Goal: Task Accomplishment & Management: Manage account settings

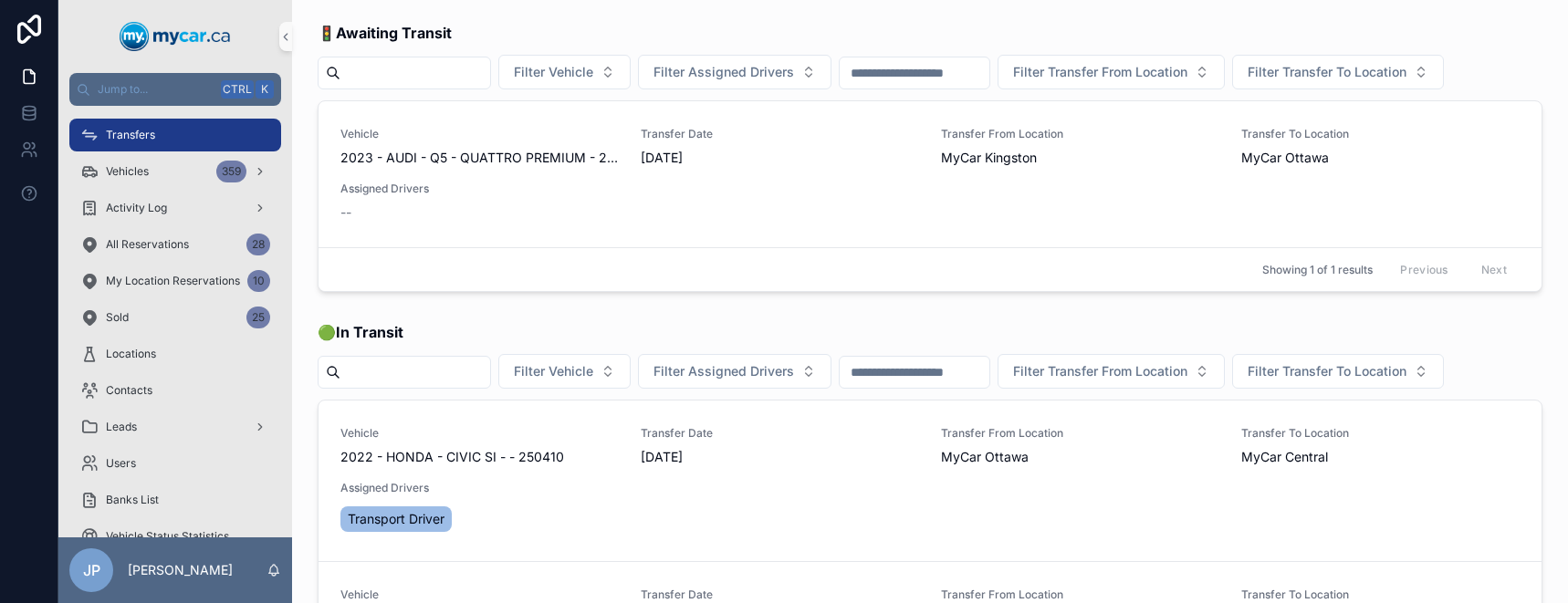
click at [137, 136] on span "Transfers" at bounding box center [131, 135] width 49 height 14
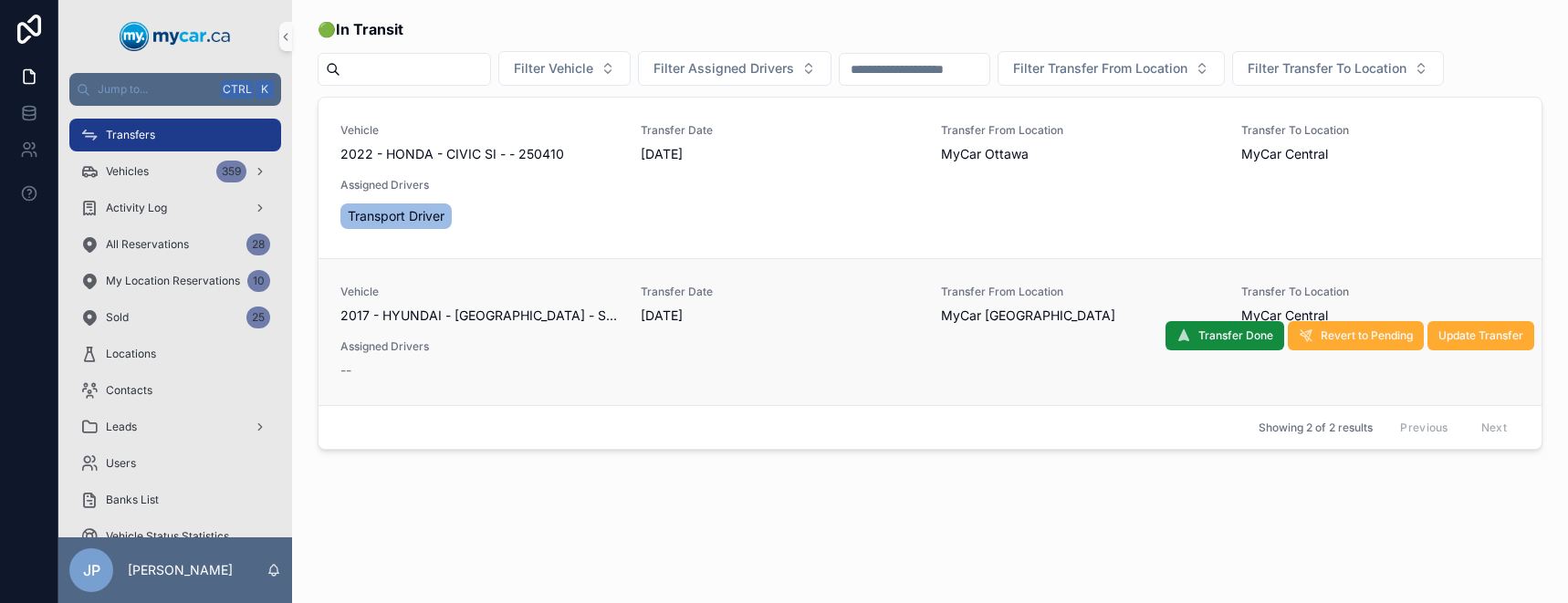
scroll to position [365, 0]
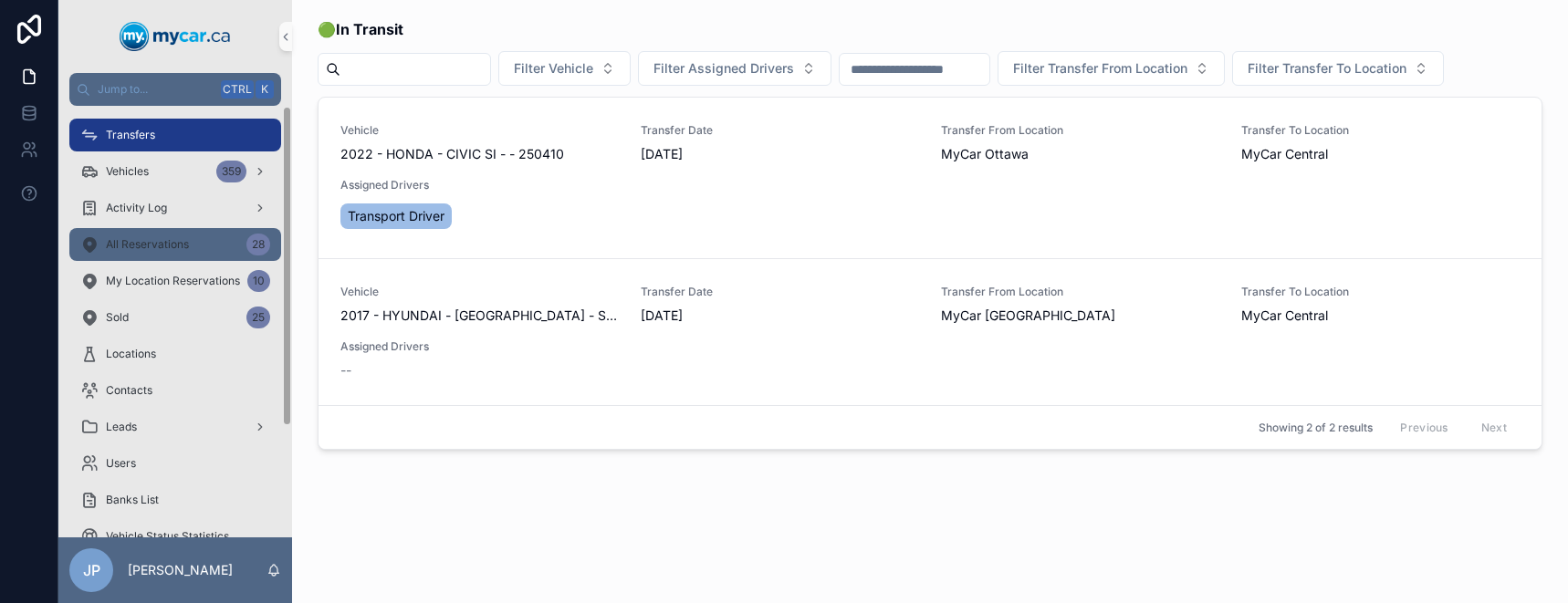
click at [164, 247] on span "All Reservations" at bounding box center [148, 244] width 83 height 14
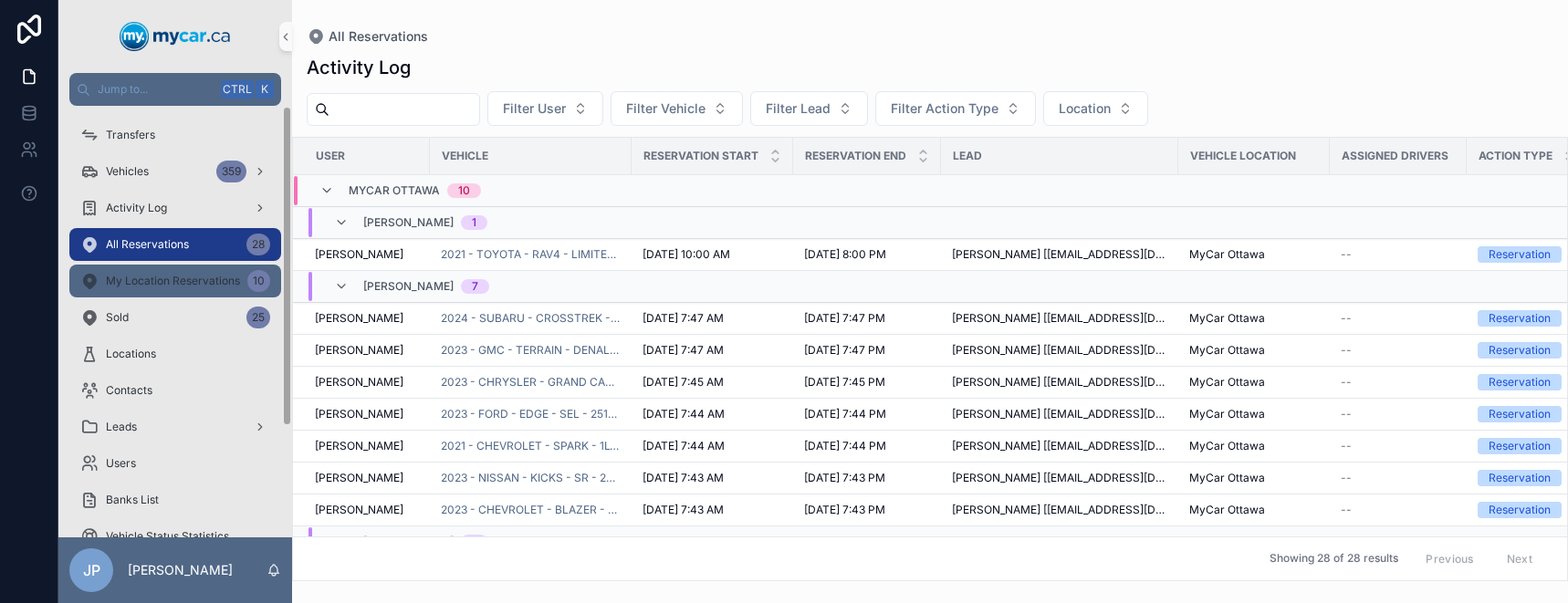
click at [196, 286] on span "My Location Reservations" at bounding box center [173, 281] width 134 height 14
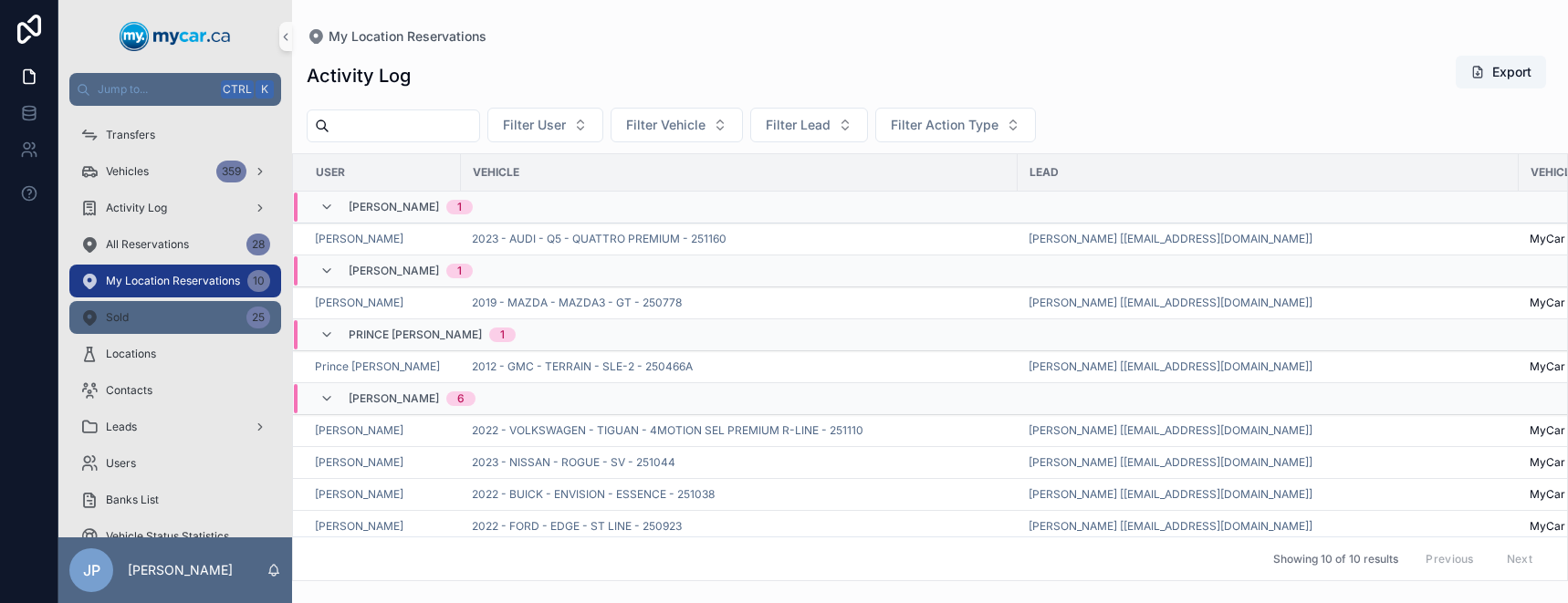
click at [195, 312] on div "Sold 25" at bounding box center [175, 317] width 190 height 29
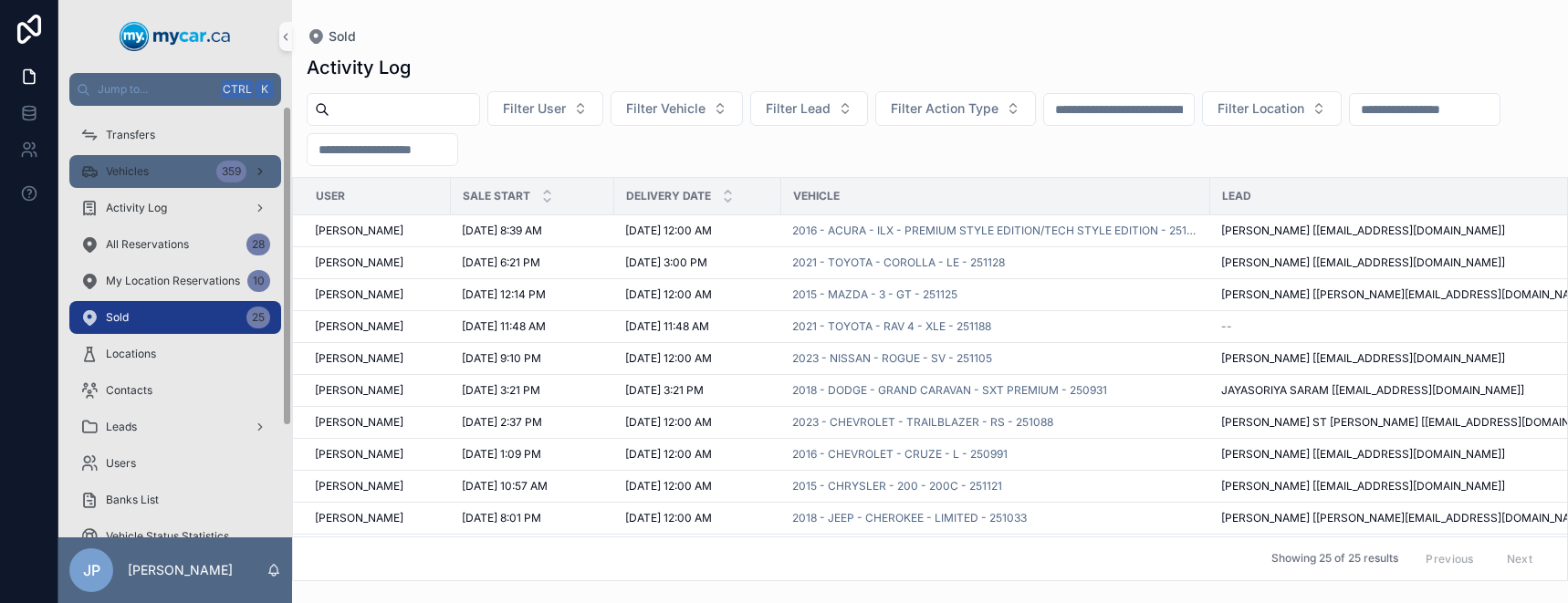
click at [143, 166] on span "Vehicles" at bounding box center [127, 171] width 43 height 14
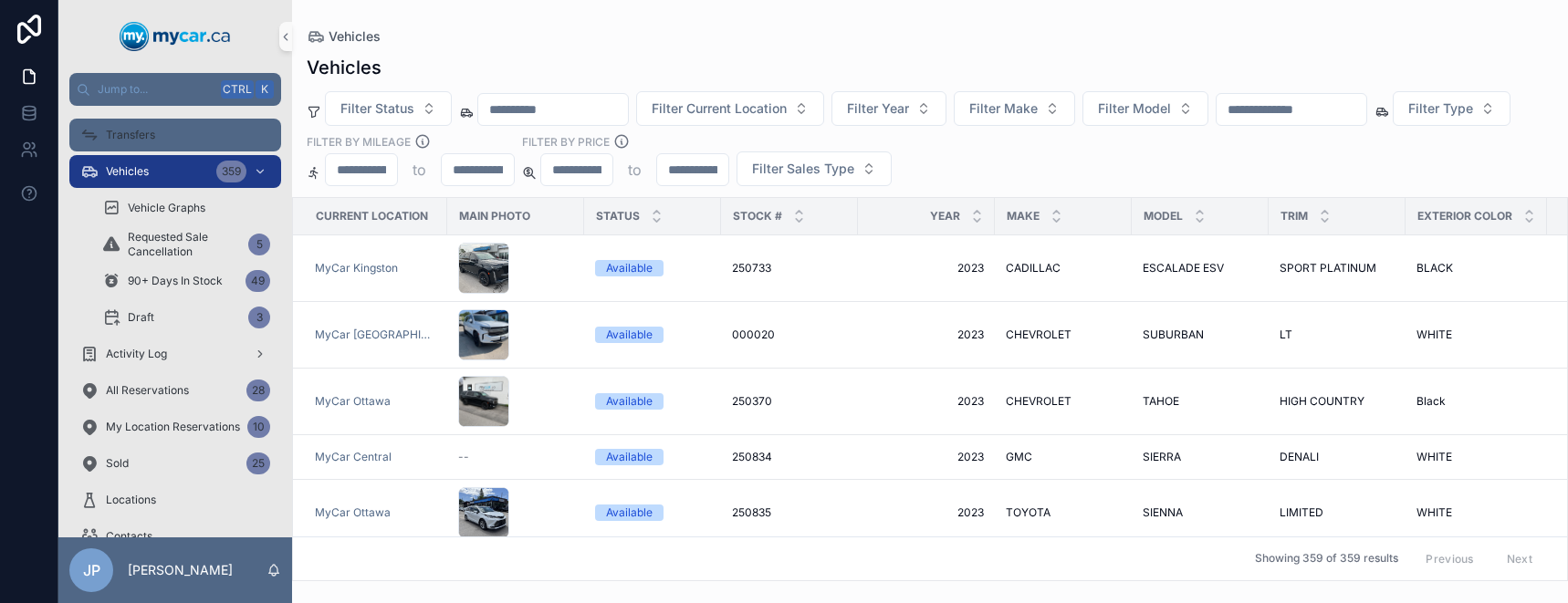
click at [122, 129] on span "Transfers" at bounding box center [131, 135] width 49 height 14
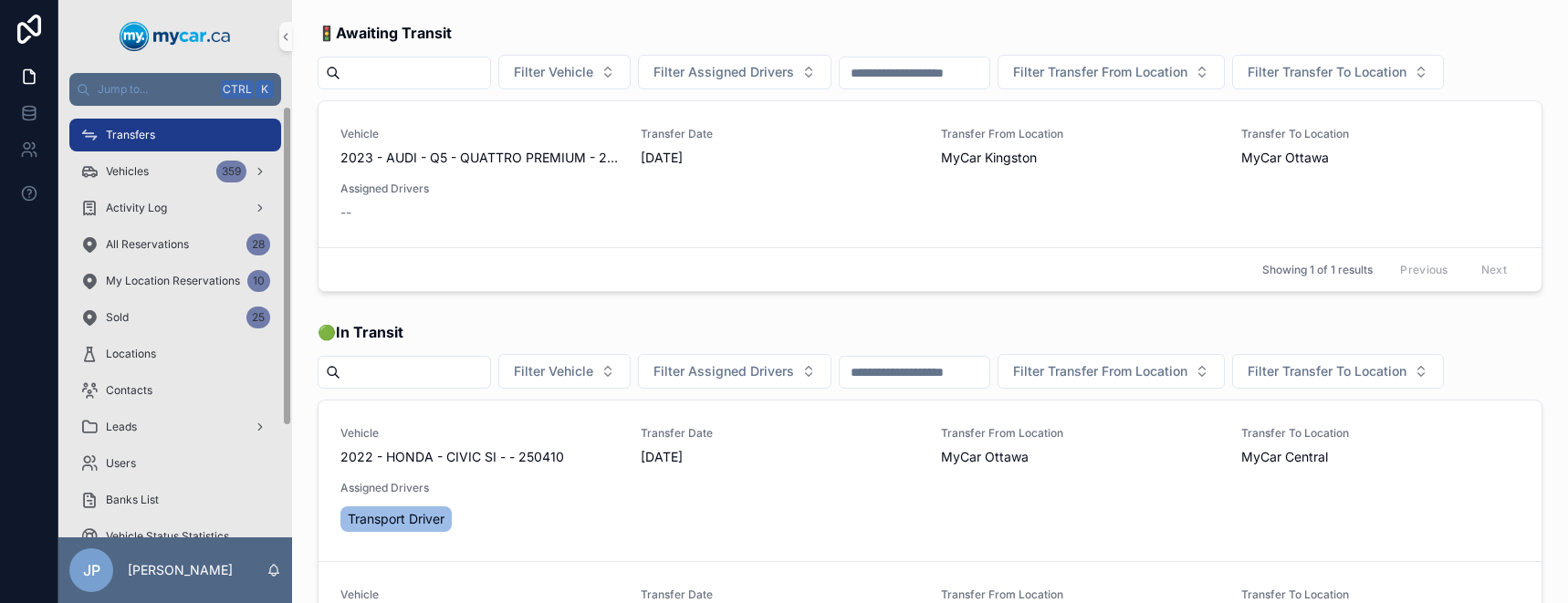
click at [149, 128] on span "Transfers" at bounding box center [131, 135] width 49 height 14
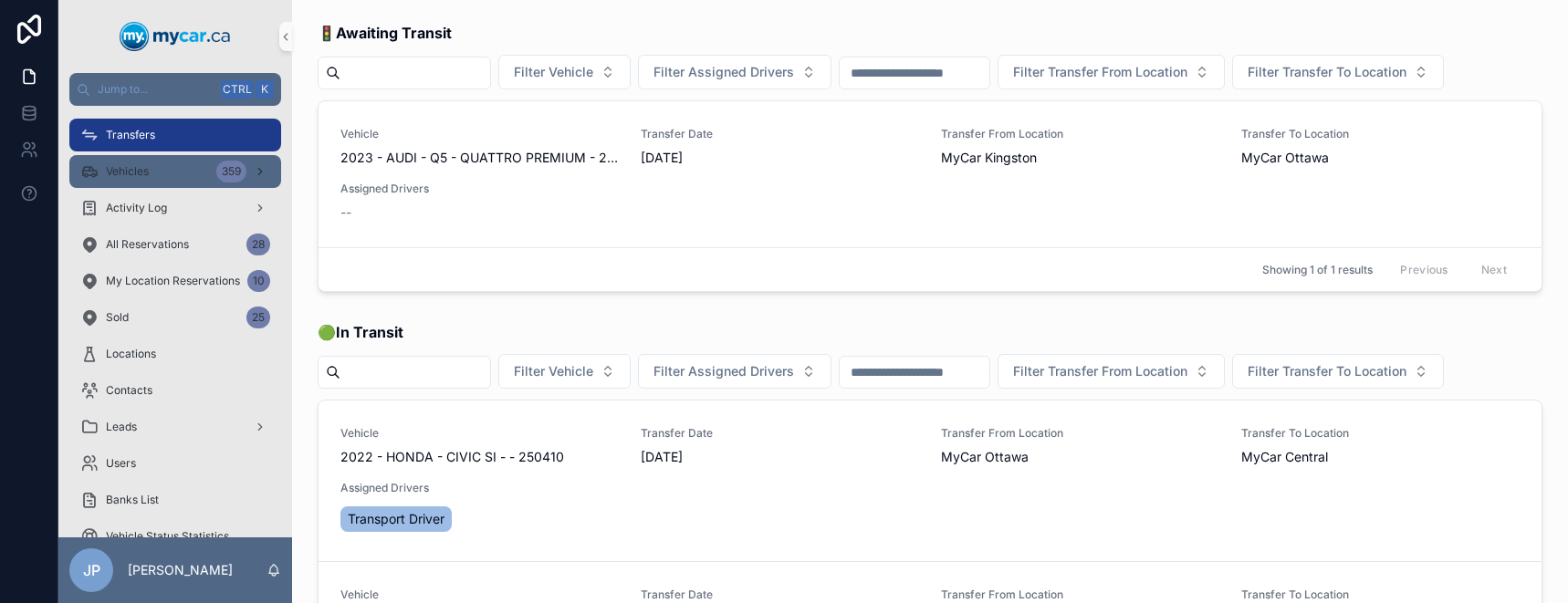
click at [175, 174] on div "Vehicles 359" at bounding box center [175, 171] width 190 height 29
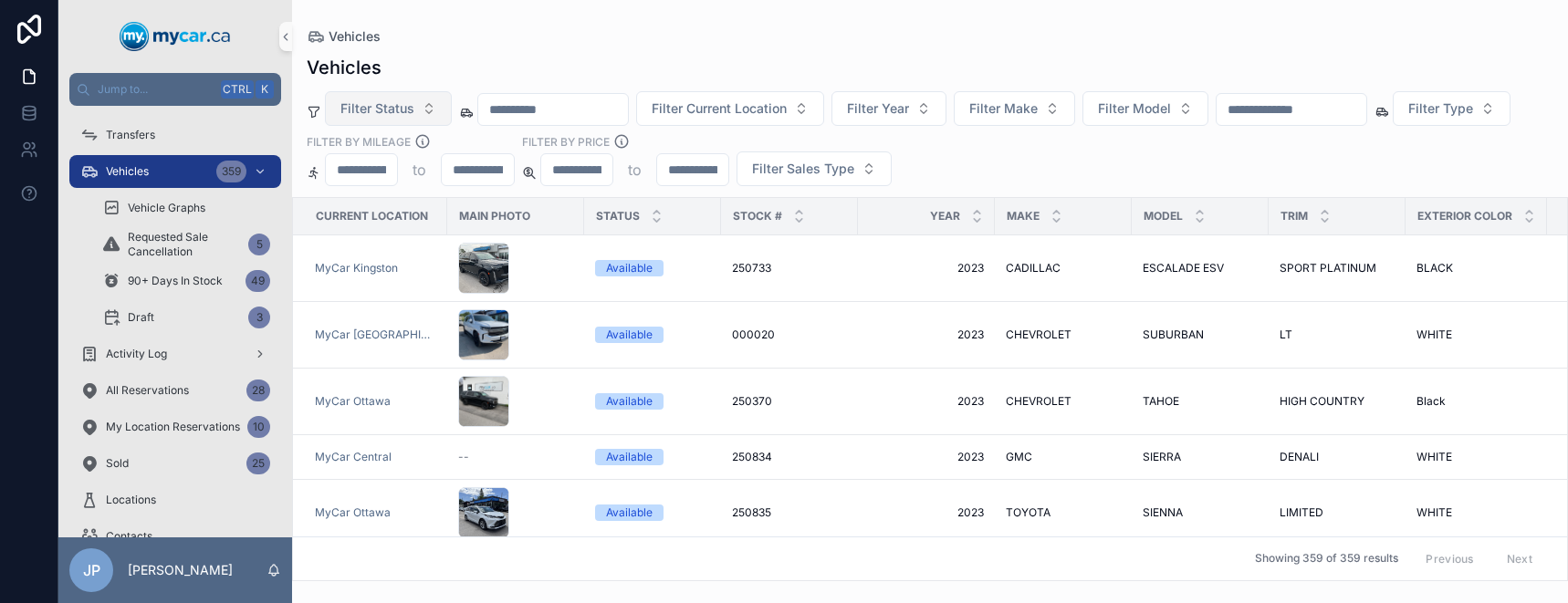
click at [417, 103] on button "Filter Status" at bounding box center [388, 108] width 127 height 35
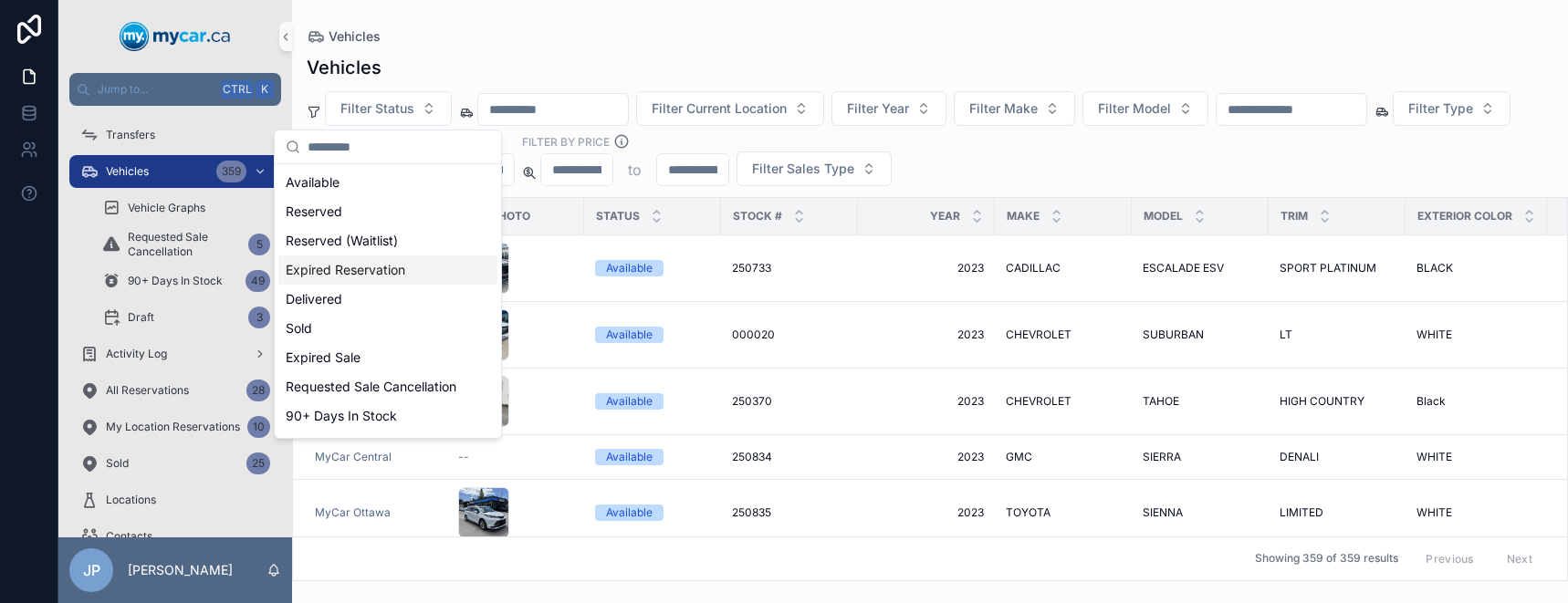
scroll to position [73, 0]
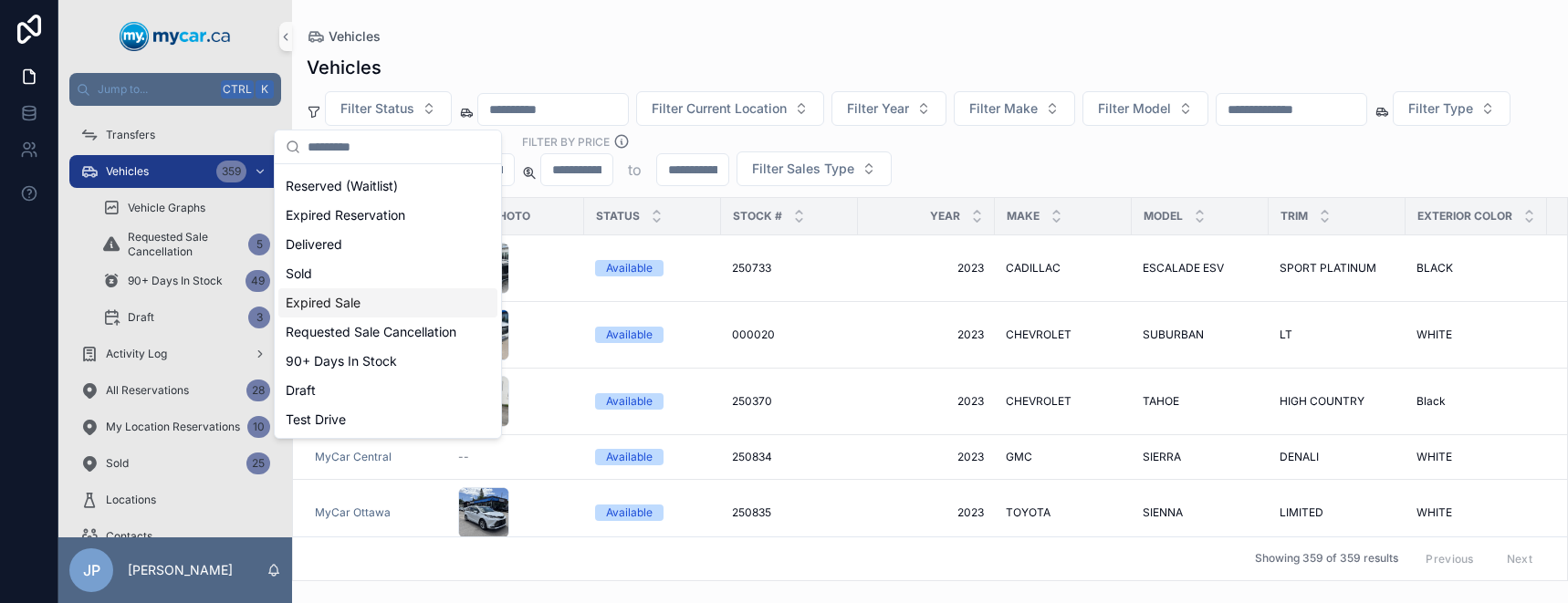
click at [394, 295] on div "Expired Sale" at bounding box center [387, 302] width 219 height 29
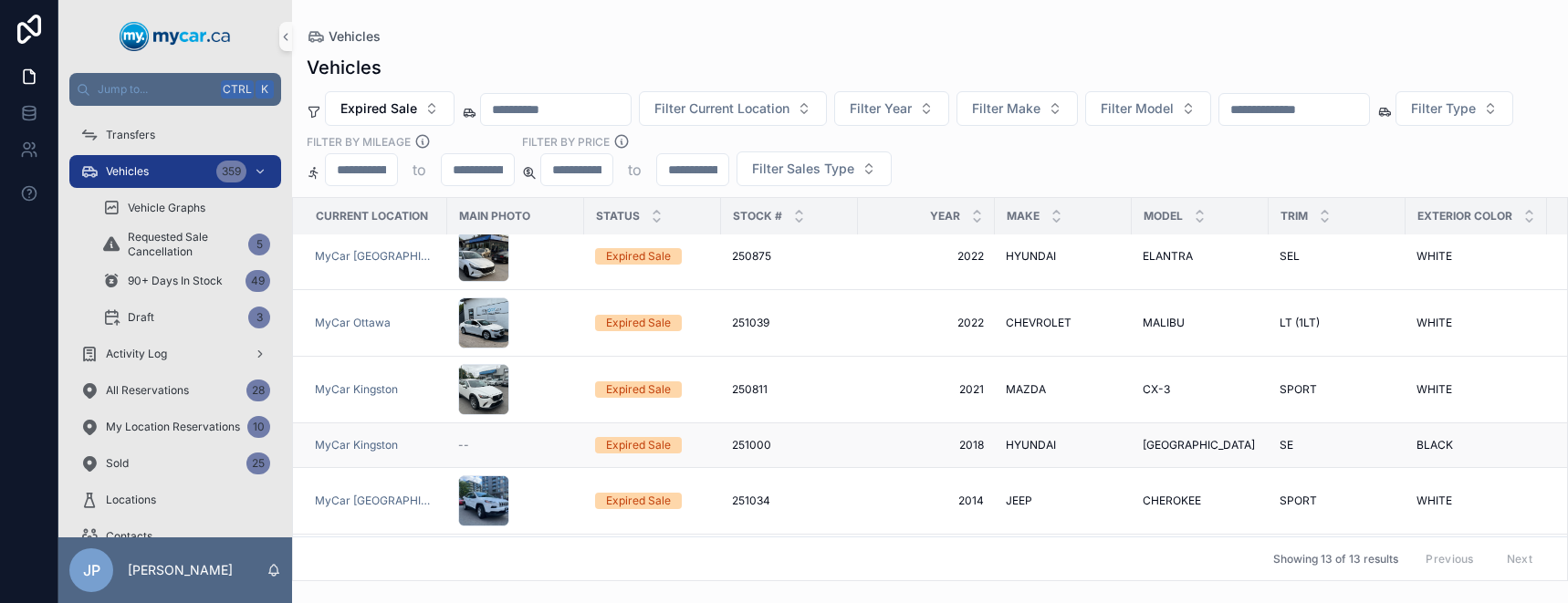
scroll to position [473, 0]
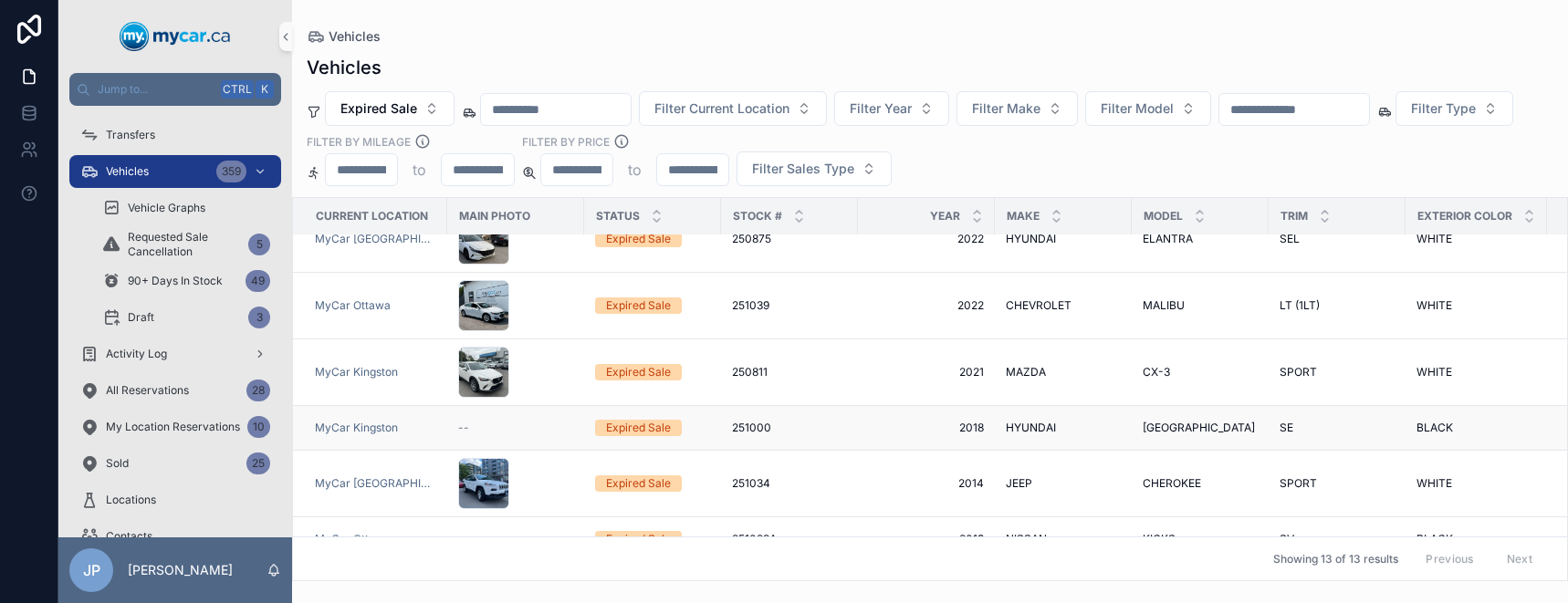
click at [637, 419] on div "Expired Sale" at bounding box center [638, 427] width 65 height 16
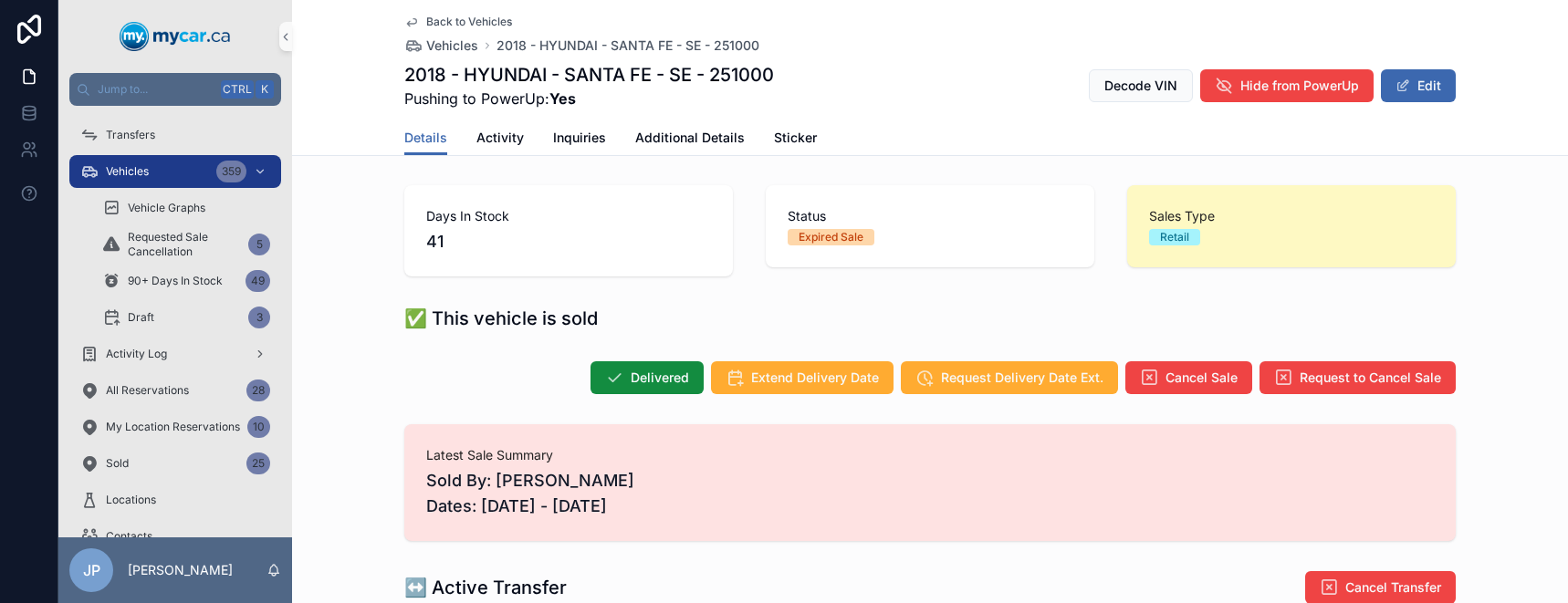
click at [409, 20] on icon at bounding box center [411, 21] width 14 height 14
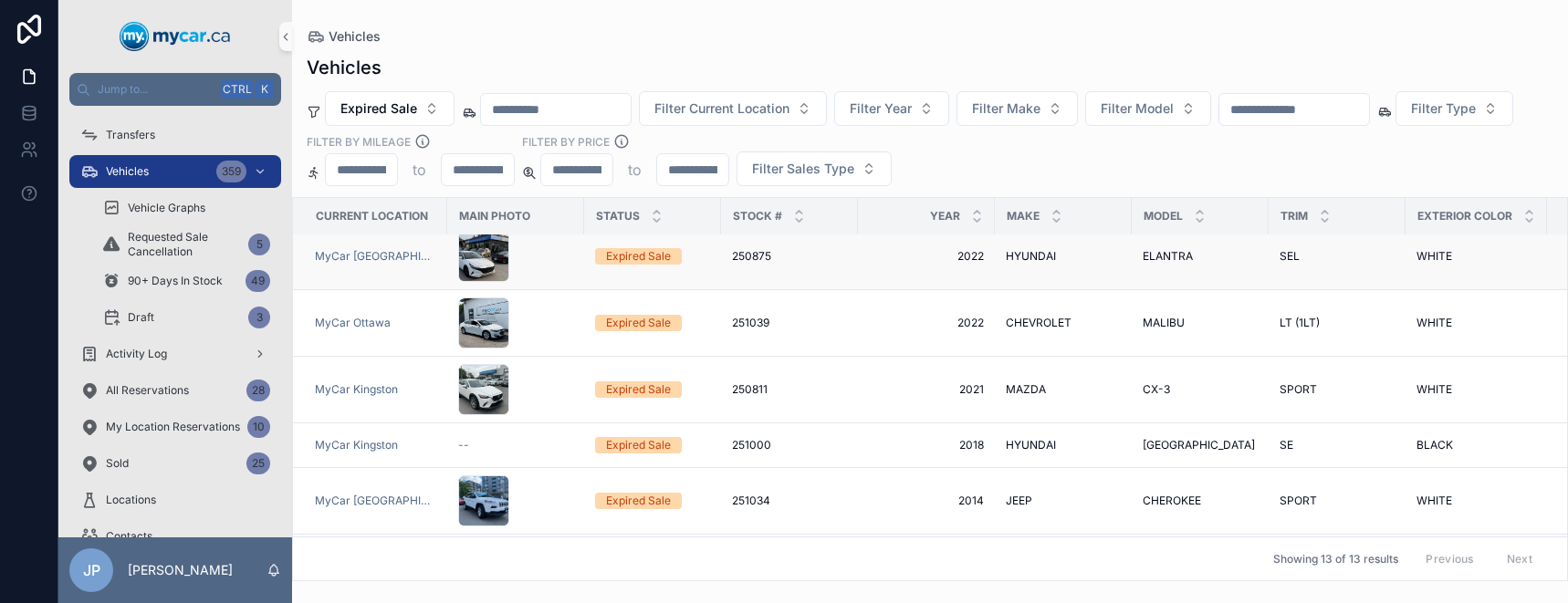
scroll to position [473, 0]
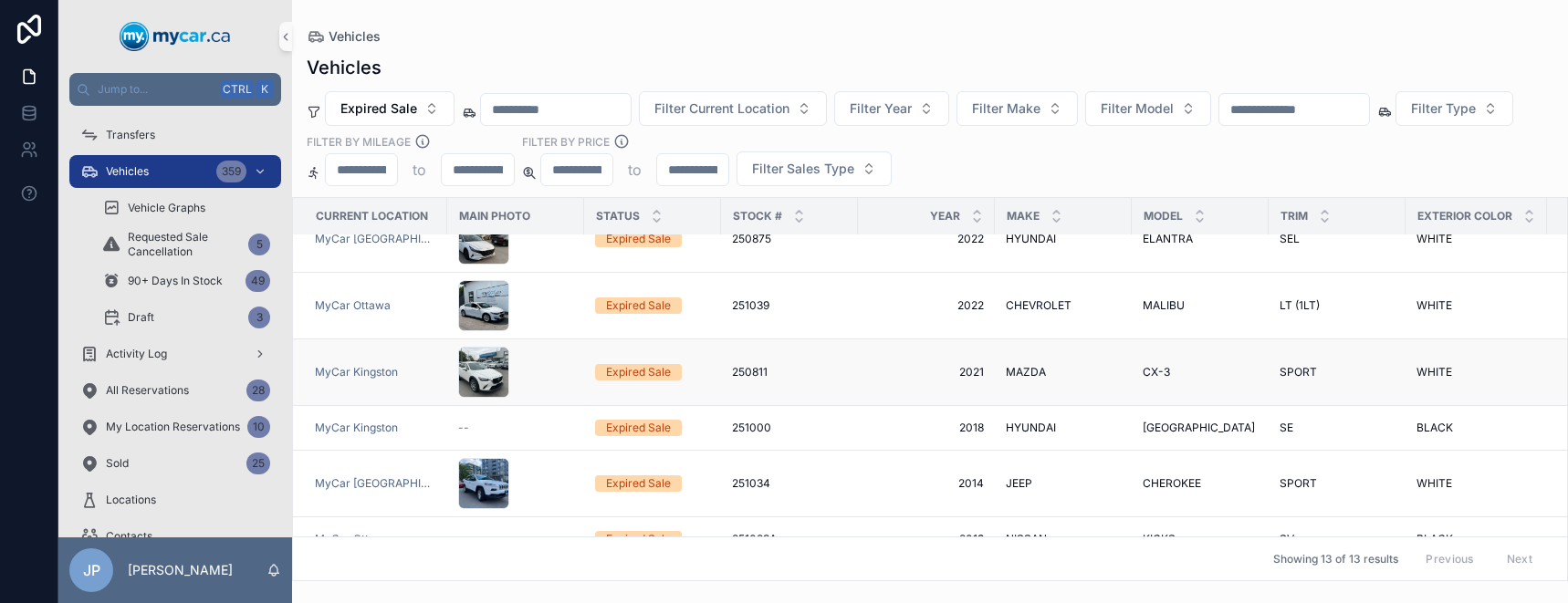
click at [635, 364] on div "Expired Sale" at bounding box center [638, 372] width 65 height 16
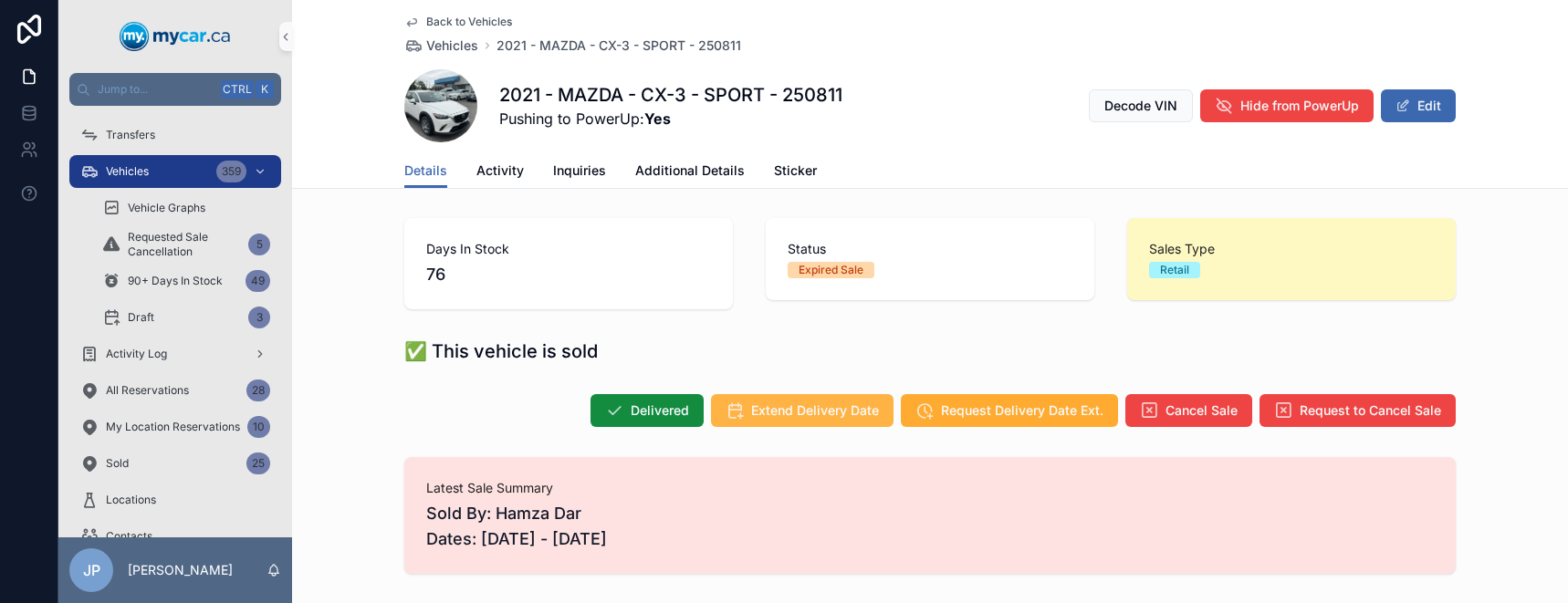
click at [826, 412] on span "Extend Delivery Date" at bounding box center [815, 410] width 128 height 18
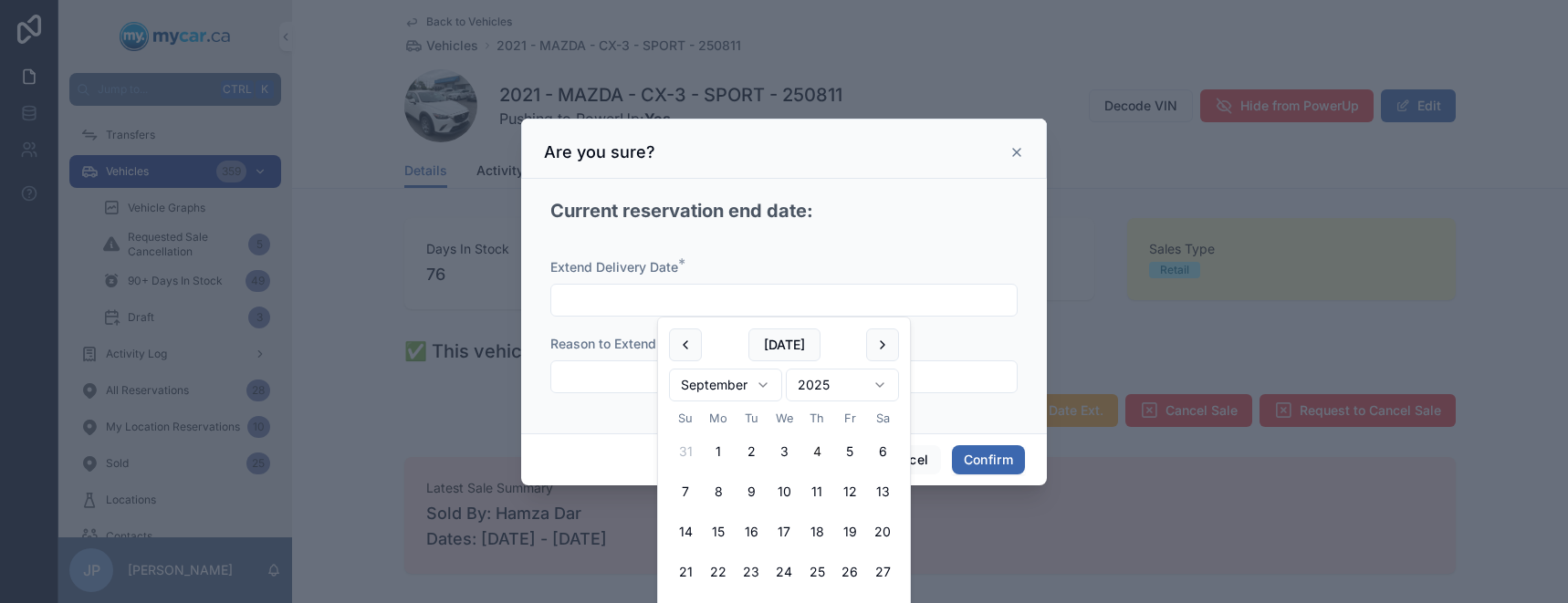
click at [779, 292] on input "text" at bounding box center [784, 300] width 466 height 26
click at [884, 457] on button "6" at bounding box center [882, 451] width 33 height 33
type input "********"
click at [970, 413] on div "Current reservation end date: Extend Delivery Date * ******** Reason to Extend …" at bounding box center [784, 302] width 482 height 233
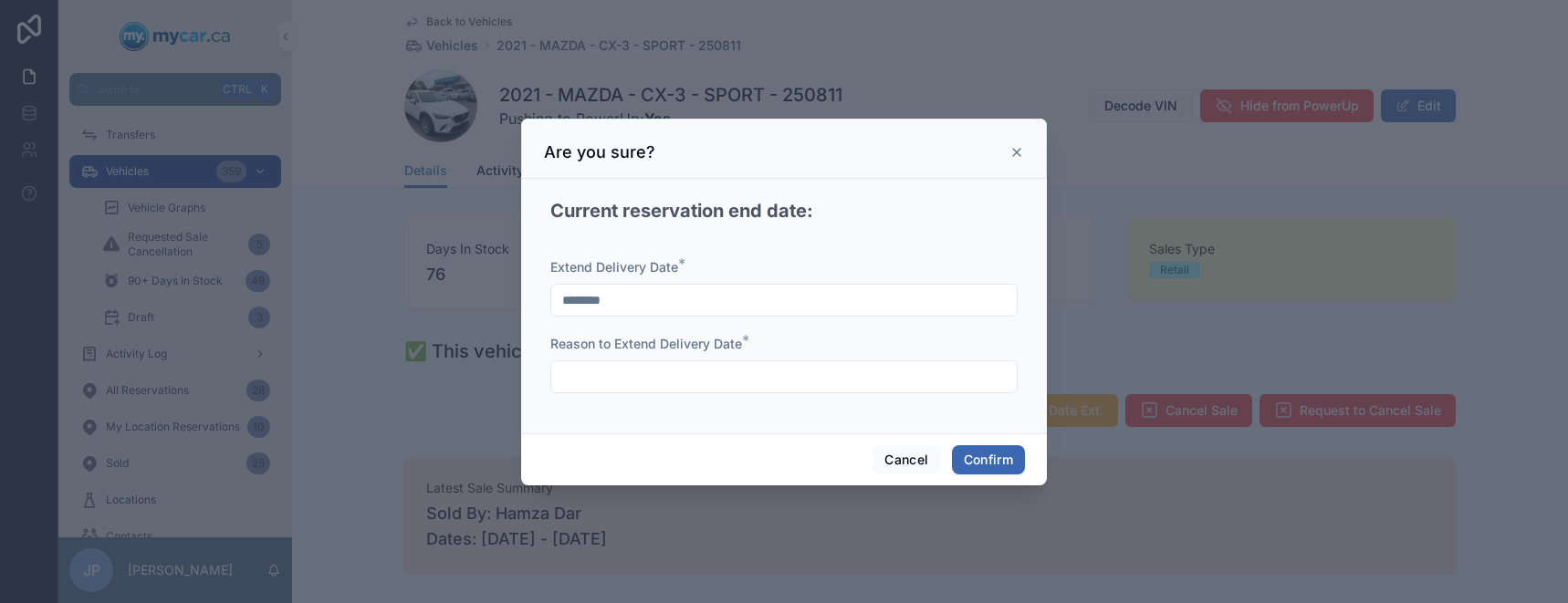
click at [733, 382] on input "text" at bounding box center [784, 376] width 466 height 26
type input "**********"
click at [980, 446] on button "Confirm" at bounding box center [987, 459] width 73 height 29
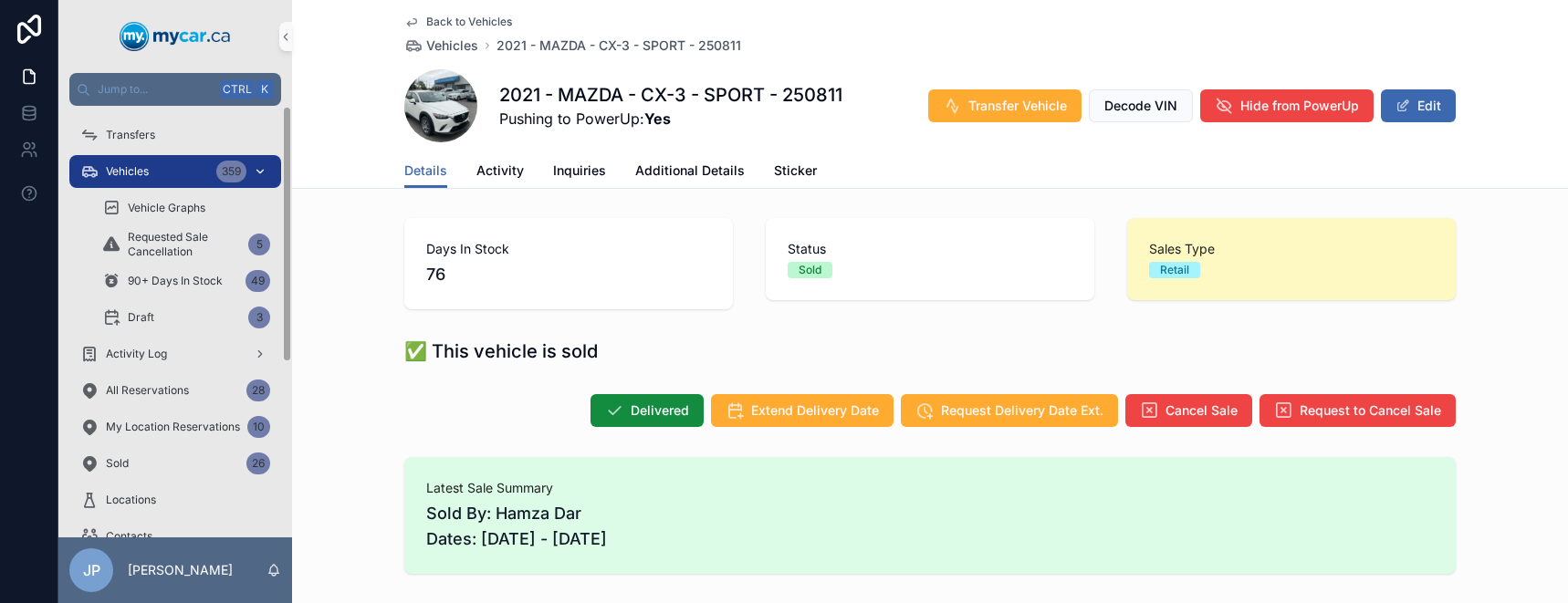
click at [140, 174] on span "Vehicles" at bounding box center [127, 171] width 43 height 14
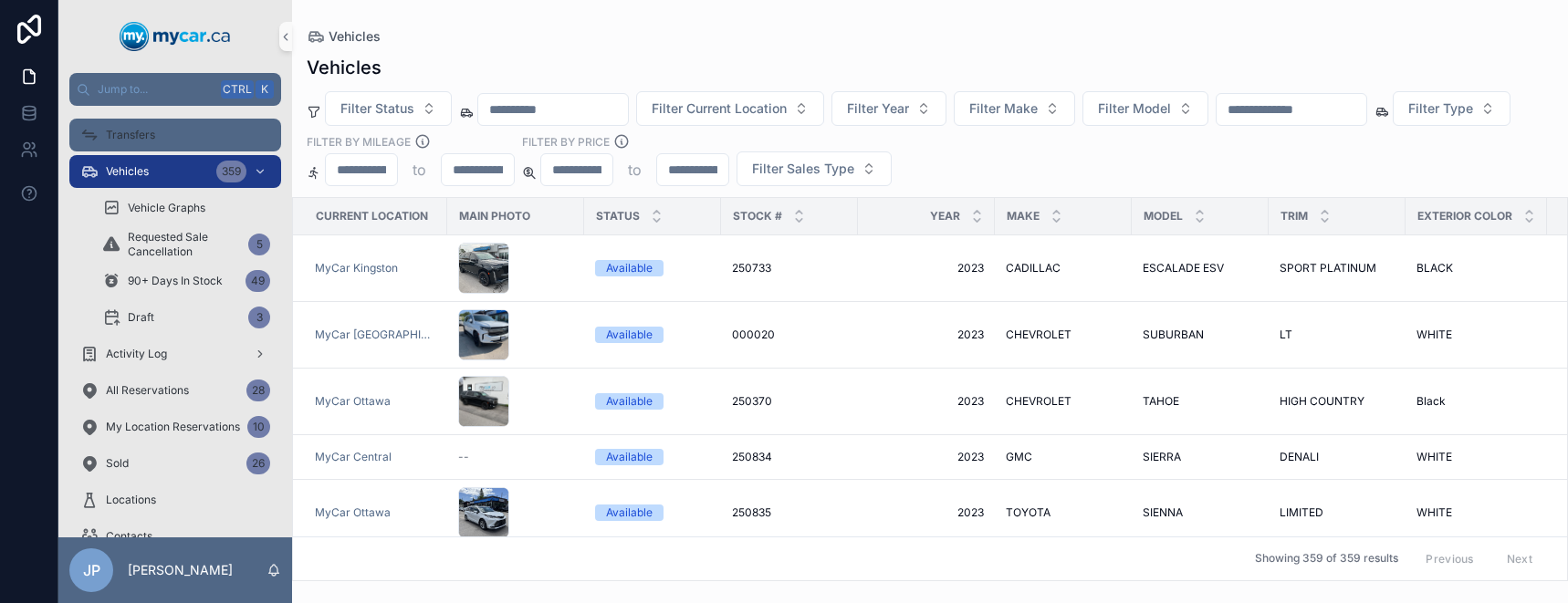
click at [138, 139] on span "Transfers" at bounding box center [131, 135] width 49 height 14
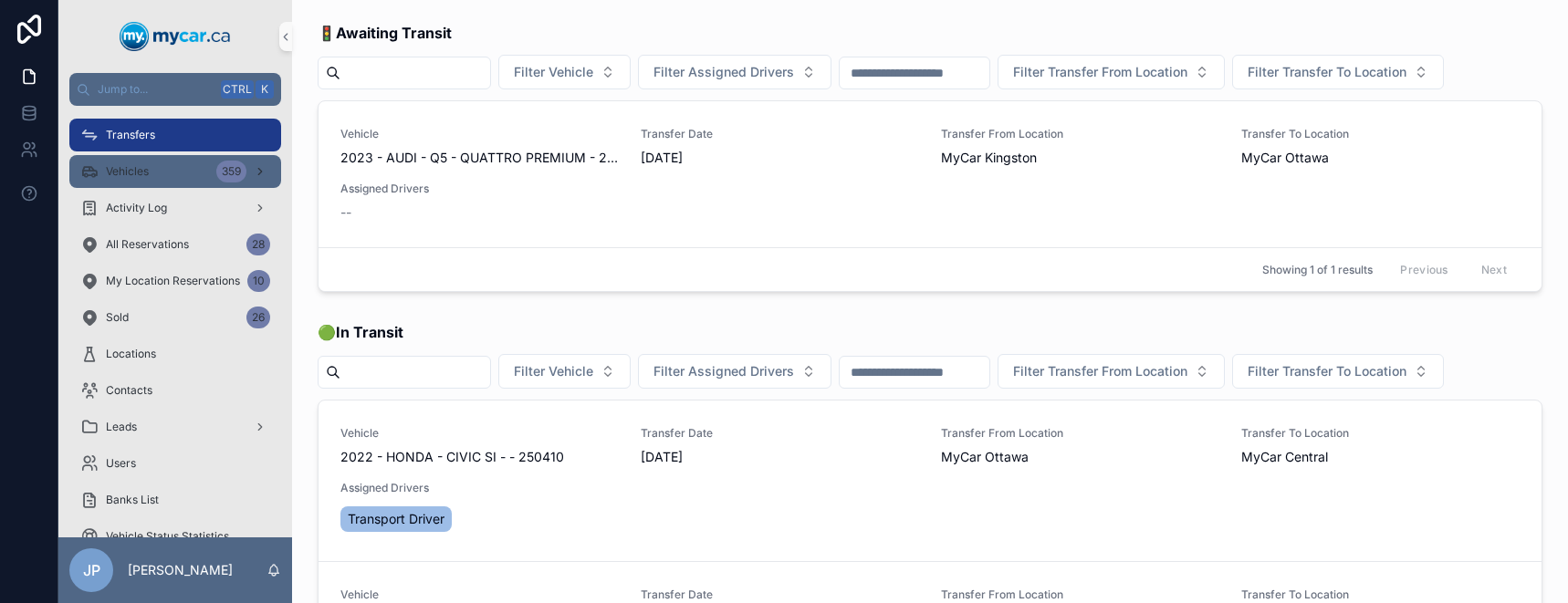
click at [156, 187] on link "Vehicles 359" at bounding box center [175, 172] width 212 height 33
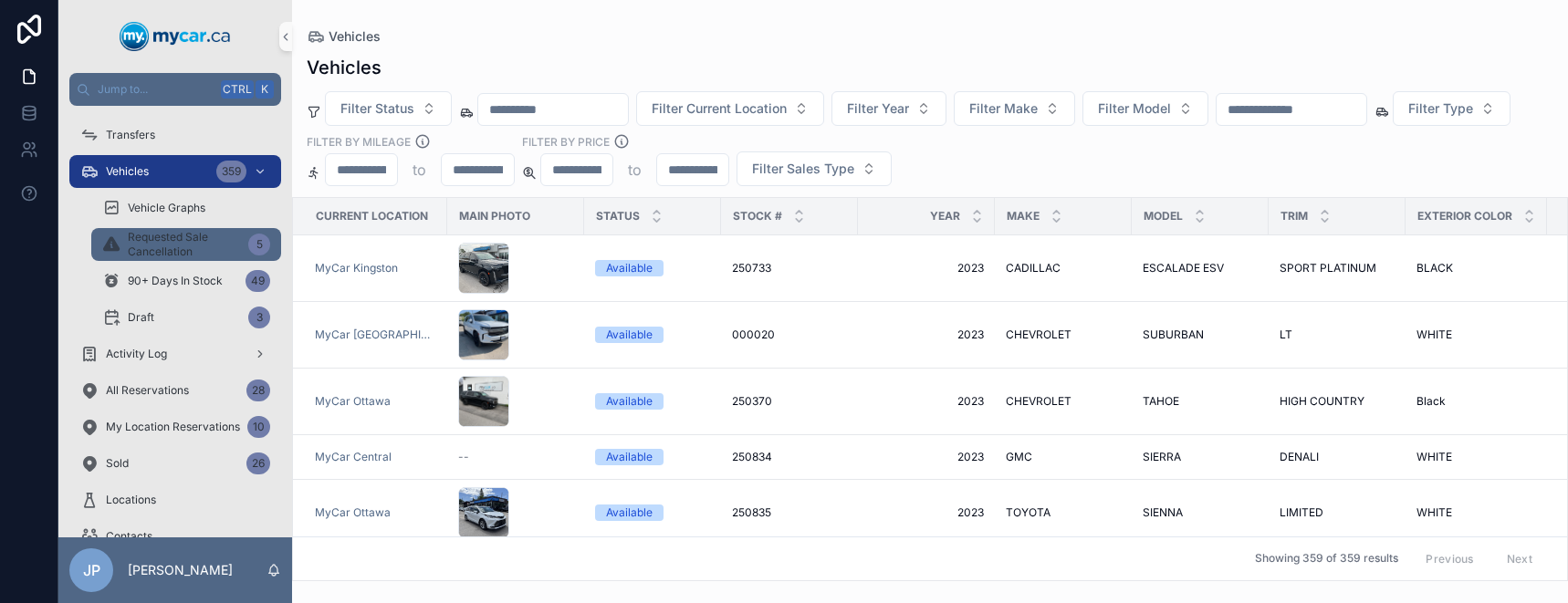
click at [166, 246] on span "Requested Sale Cancellation" at bounding box center [184, 244] width 113 height 29
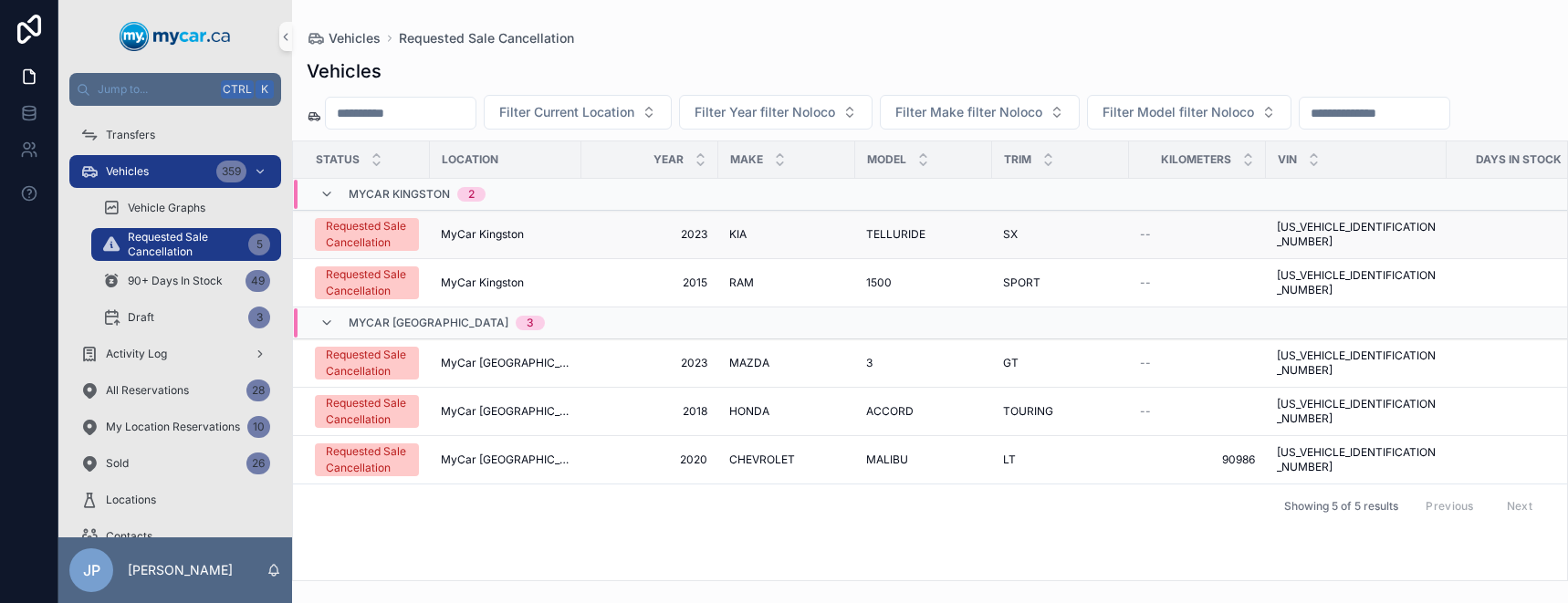
click at [490, 240] on span "MyCar Kingston" at bounding box center [483, 234] width 83 height 14
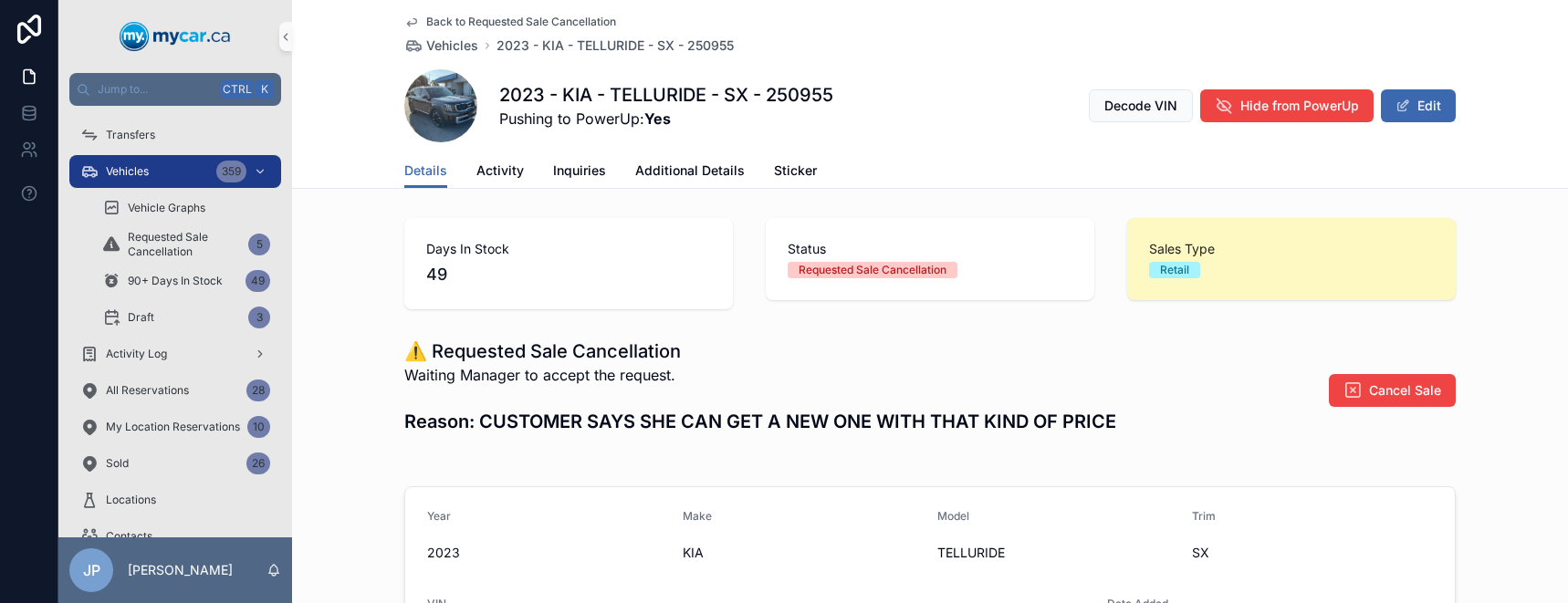
click at [409, 19] on icon at bounding box center [412, 23] width 9 height 8
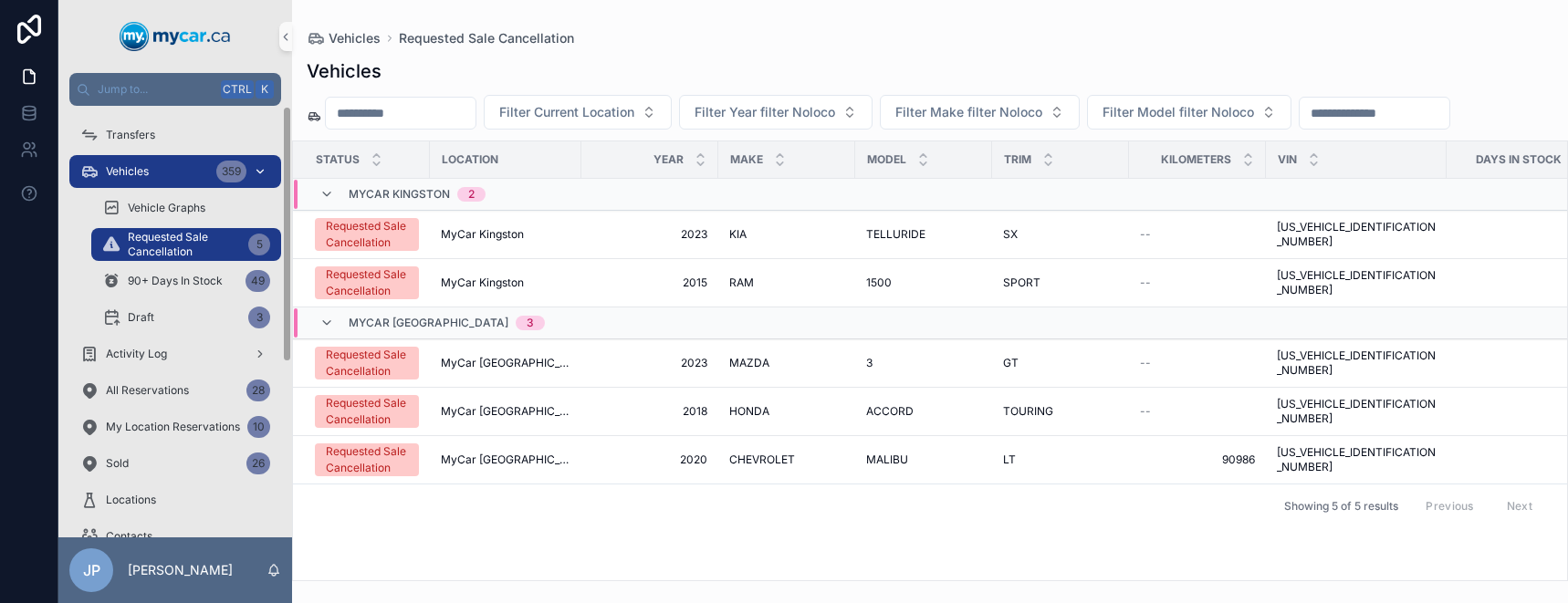
click at [157, 172] on div "Vehicles 359" at bounding box center [175, 171] width 190 height 29
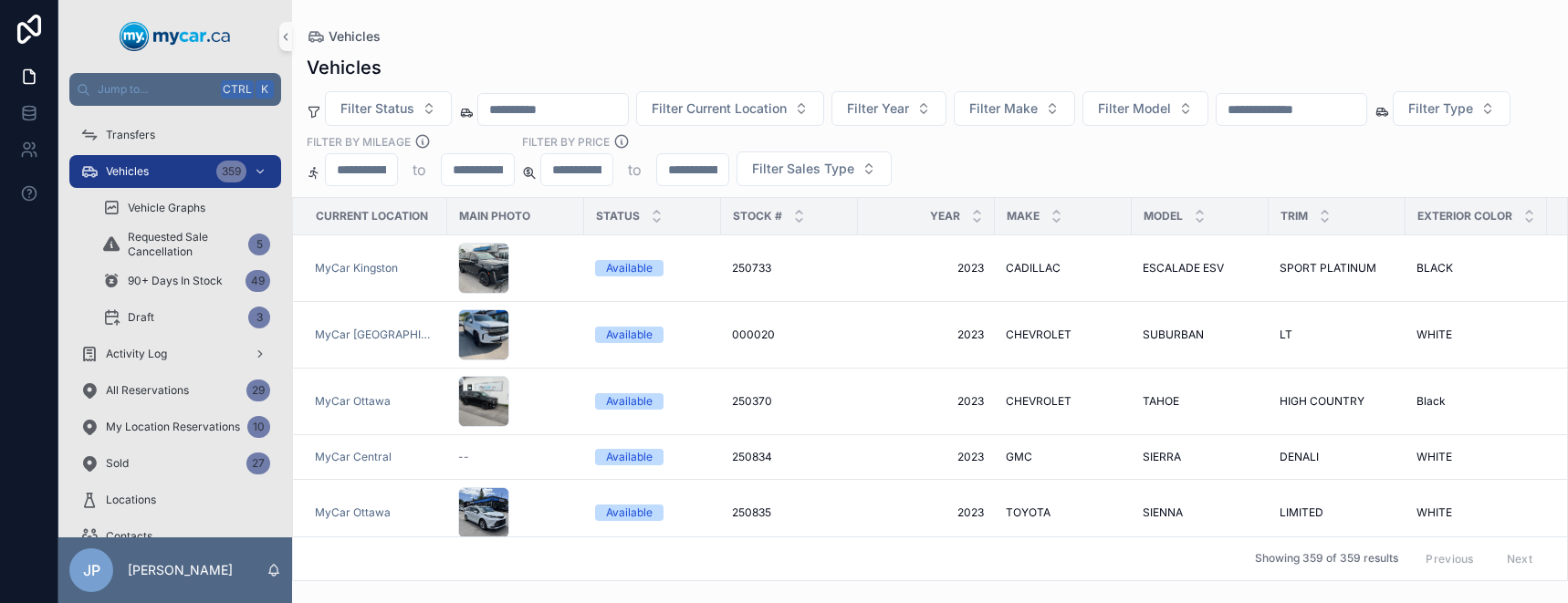
click at [737, 67] on div "Vehicles" at bounding box center [930, 67] width 1246 height 26
